Goal: Transaction & Acquisition: Purchase product/service

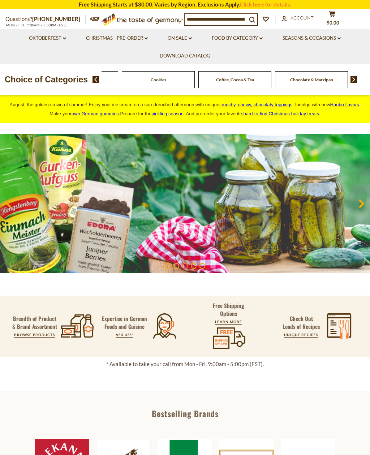
click at [354, 79] on img at bounding box center [354, 79] width 7 height 7
click at [356, 78] on img at bounding box center [354, 79] width 7 height 7
click at [357, 81] on img at bounding box center [354, 79] width 7 height 7
click at [355, 80] on img at bounding box center [354, 79] width 7 height 7
click at [352, 80] on img at bounding box center [354, 79] width 7 height 7
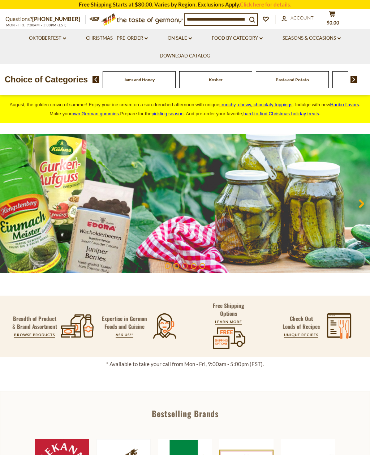
click at [351, 80] on img at bounding box center [354, 79] width 7 height 7
click at [355, 81] on img at bounding box center [354, 79] width 7 height 7
click at [353, 81] on img at bounding box center [354, 79] width 7 height 7
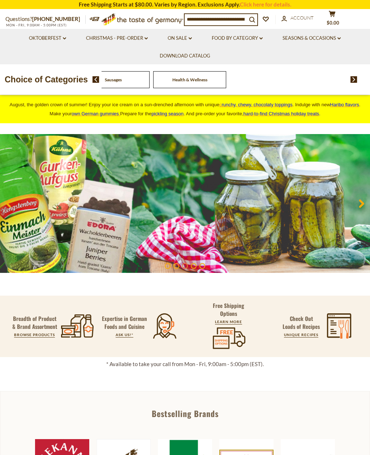
click at [122, 80] on span "Sausages" at bounding box center [113, 79] width 17 height 5
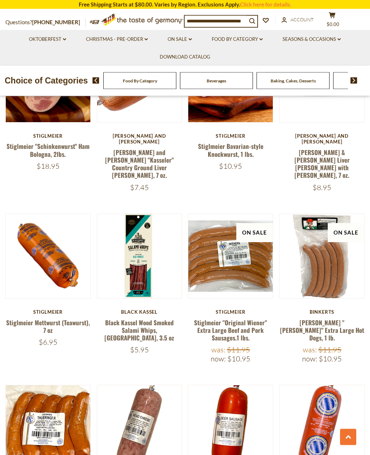
scroll to position [921, 0]
click at [131, 318] on link "Black Kassel Wood Smoked Salami Whips, Old Forest, 3.5 oz" at bounding box center [140, 330] width 70 height 25
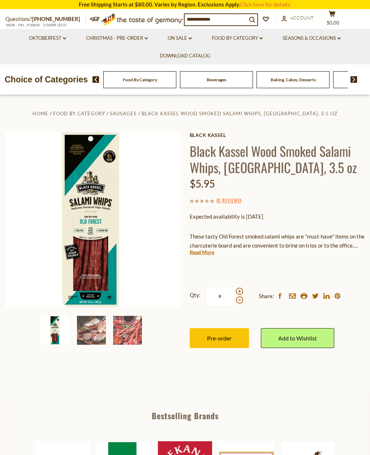
click at [241, 288] on span at bounding box center [239, 291] width 7 height 7
click at [235, 288] on input "*" at bounding box center [220, 296] width 30 height 20
click at [236, 299] on span at bounding box center [239, 300] width 7 height 7
click at [235, 299] on input "*" at bounding box center [220, 296] width 30 height 20
click at [240, 290] on span at bounding box center [239, 291] width 7 height 7
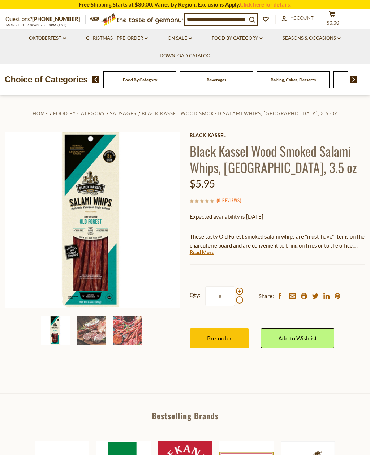
click at [235, 290] on input "*" at bounding box center [220, 296] width 30 height 20
type input "*"
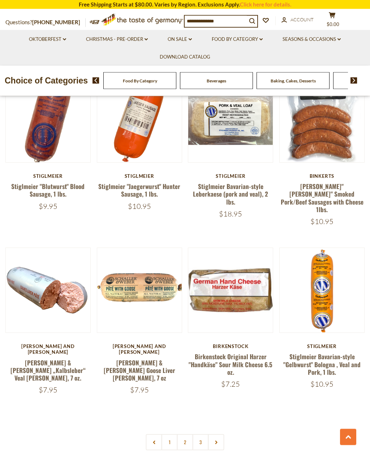
scroll to position [1384, 0]
click at [188, 434] on link "2" at bounding box center [185, 442] width 16 height 16
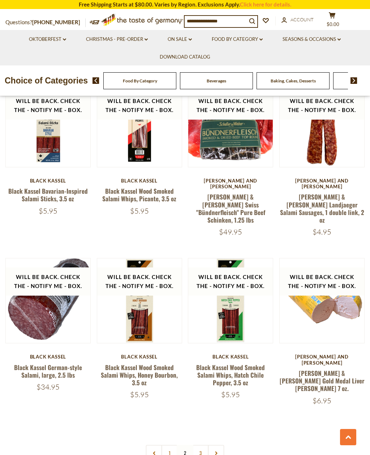
scroll to position [1347, 0]
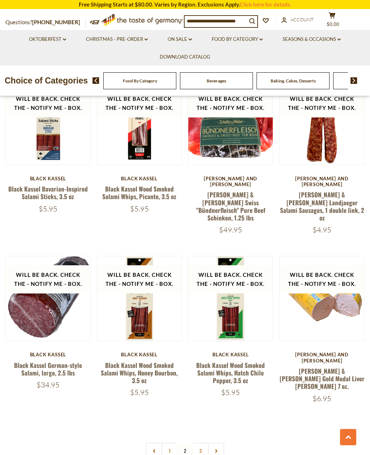
click at [200, 443] on link "3" at bounding box center [201, 451] width 16 height 16
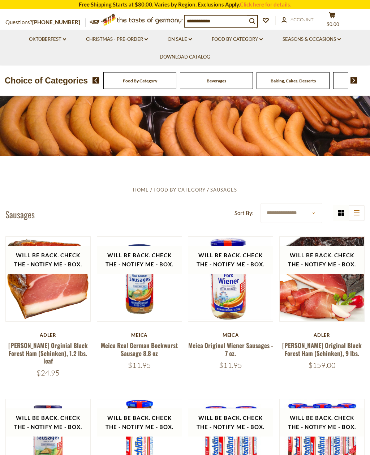
scroll to position [0, 0]
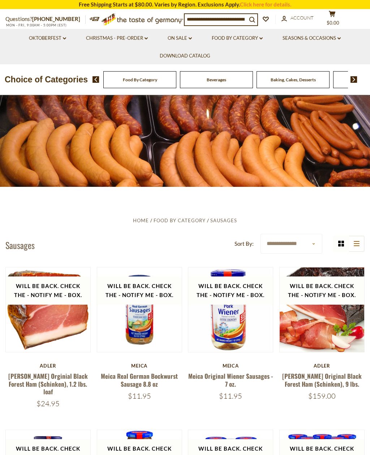
click at [96, 82] on img at bounding box center [96, 79] width 7 height 7
click at [94, 79] on img at bounding box center [96, 79] width 7 height 7
click at [123, 82] on div "Food By Category" at bounding box center [139, 79] width 73 height 17
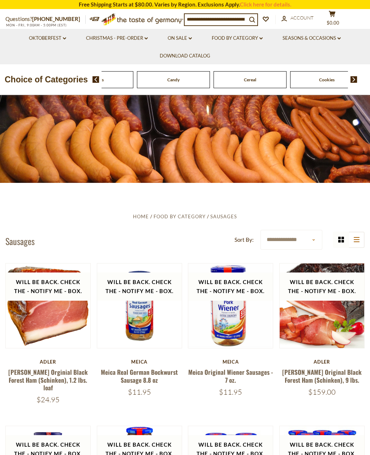
scroll to position [5, 0]
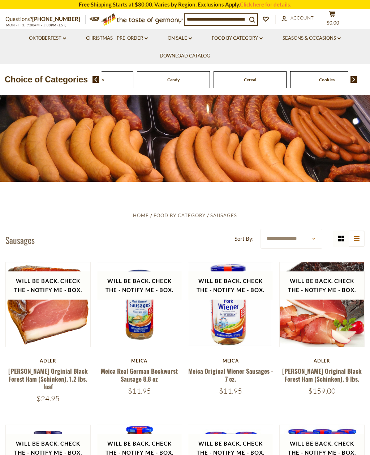
click at [290, 78] on div "Cookies" at bounding box center [326, 79] width 73 height 17
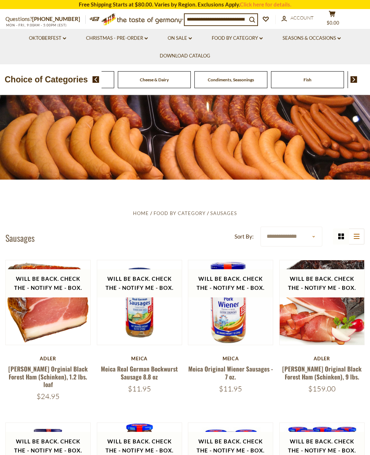
scroll to position [0, 0]
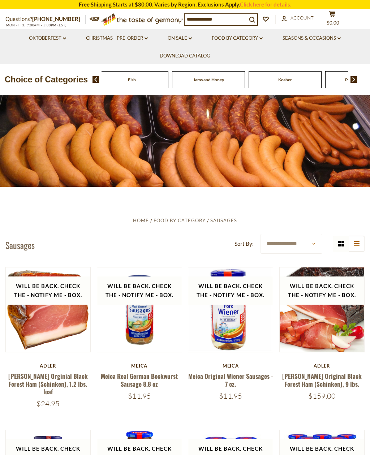
click at [355, 76] on img at bounding box center [354, 79] width 7 height 7
click at [357, 82] on img at bounding box center [354, 79] width 7 height 7
click at [356, 82] on img at bounding box center [354, 79] width 7 height 7
click at [296, 81] on span "Sausages" at bounding box center [304, 79] width 17 height 5
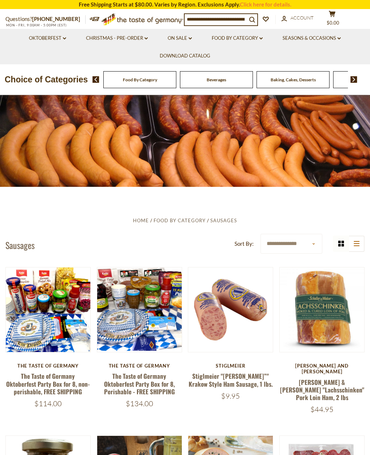
click at [231, 20] on input at bounding box center [216, 19] width 62 height 10
click at [255, 40] on link "Food By Category dropdown_arrow" at bounding box center [237, 38] width 51 height 8
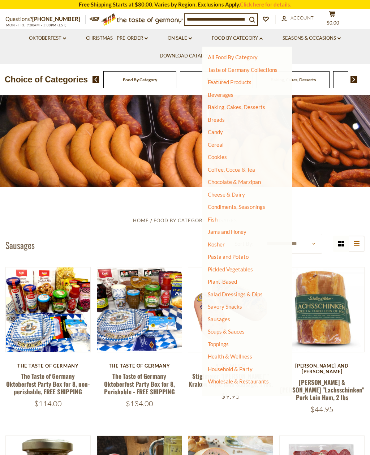
click at [230, 303] on link "Savory Snacks" at bounding box center [225, 306] width 34 height 7
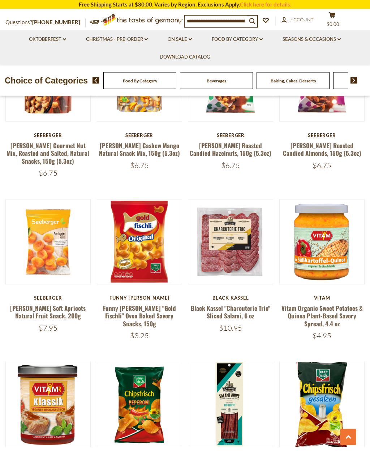
scroll to position [726, 0]
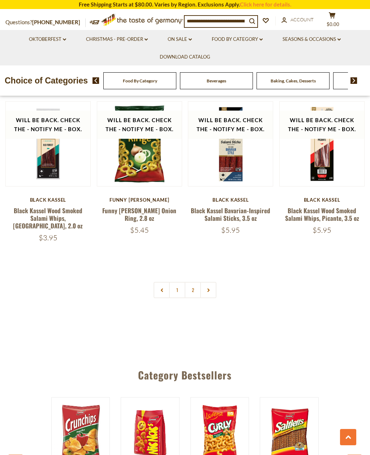
click at [193, 282] on link "2" at bounding box center [193, 290] width 16 height 16
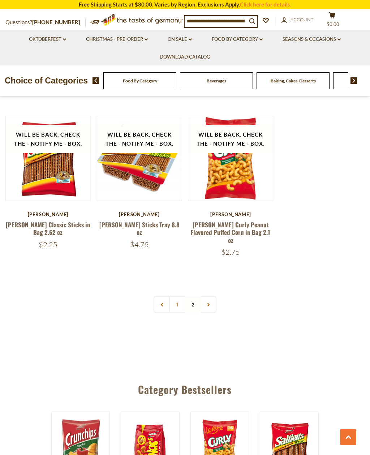
scroll to position [477, 0]
